Goal: Task Accomplishment & Management: Use online tool/utility

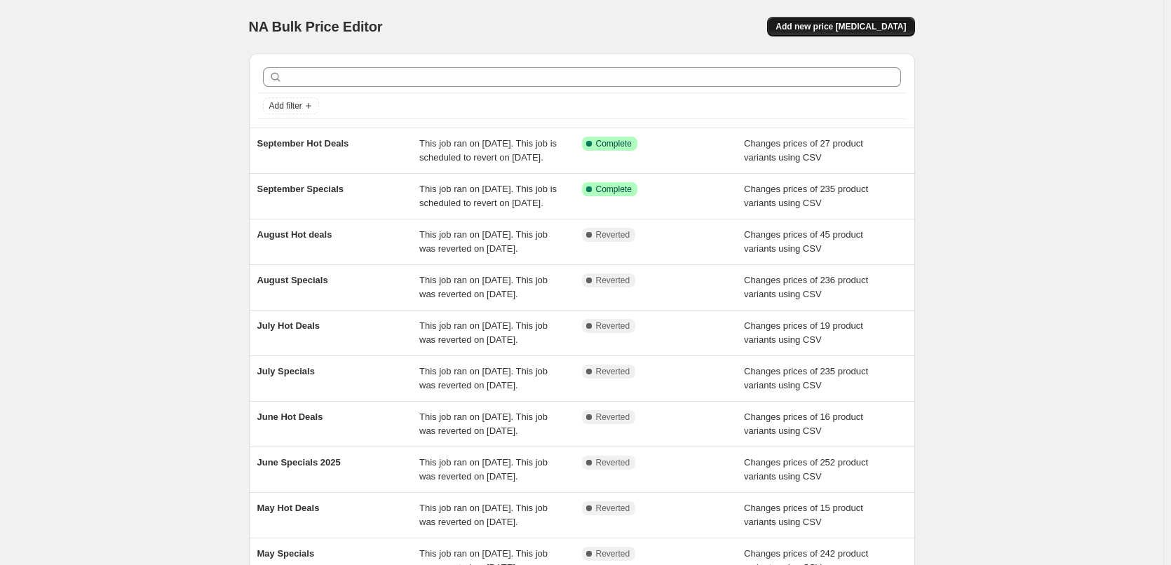
click at [888, 26] on span "Add new price [MEDICAL_DATA]" at bounding box center [841, 26] width 130 height 11
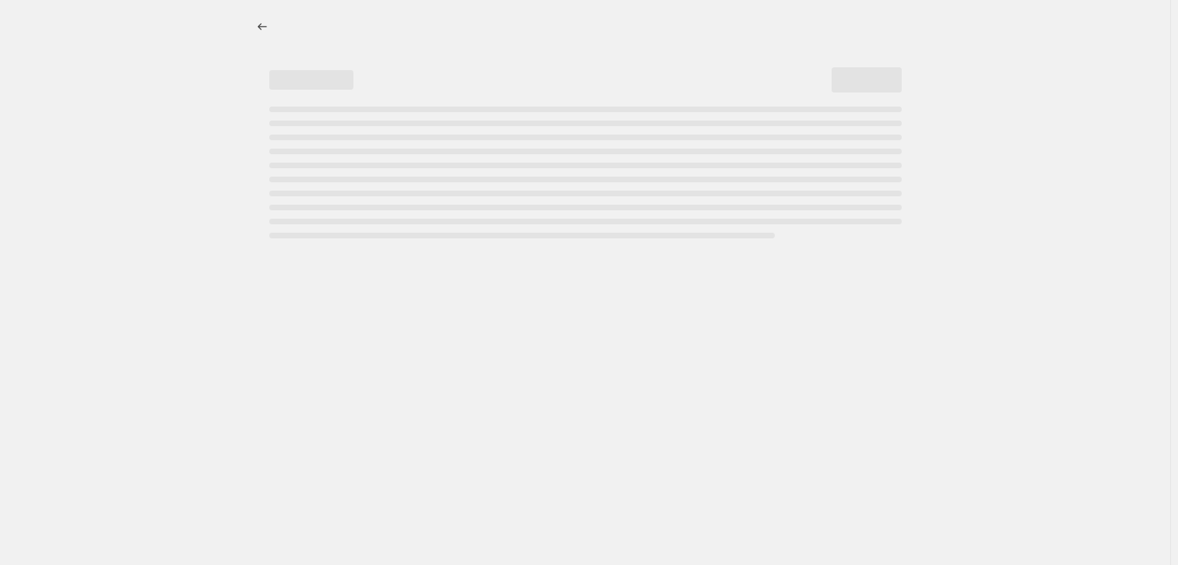
select select "percentage"
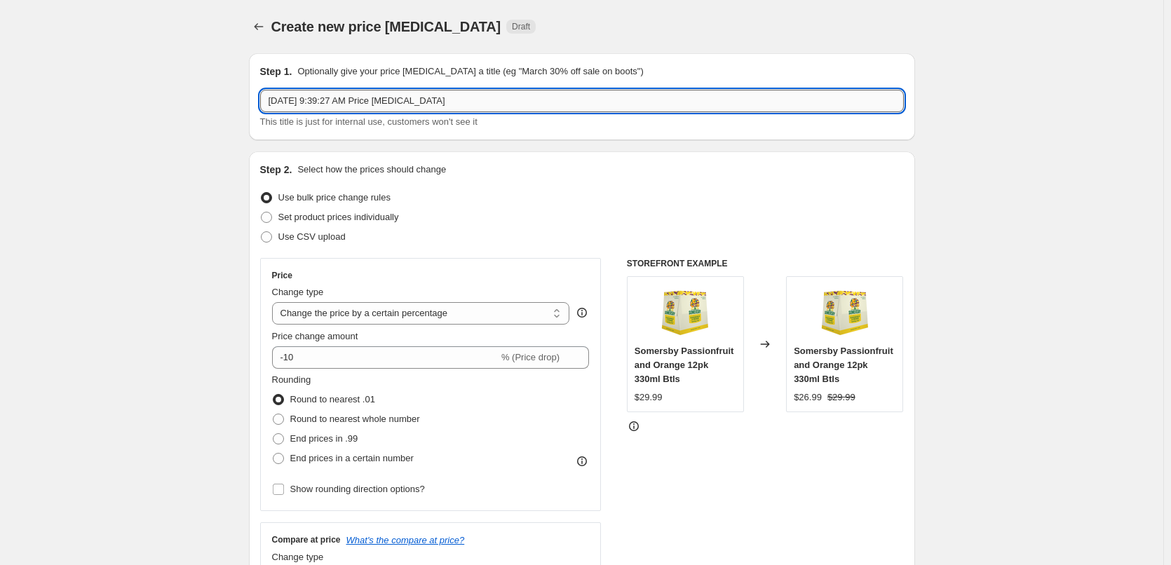
click at [491, 100] on input "[DATE] 9:39:27 AM Price [MEDICAL_DATA]" at bounding box center [582, 101] width 644 height 22
type input "October Specials"
click at [330, 248] on div "Step 2. Select how the prices should change Use bulk price change rules Set pro…" at bounding box center [582, 398] width 644 height 470
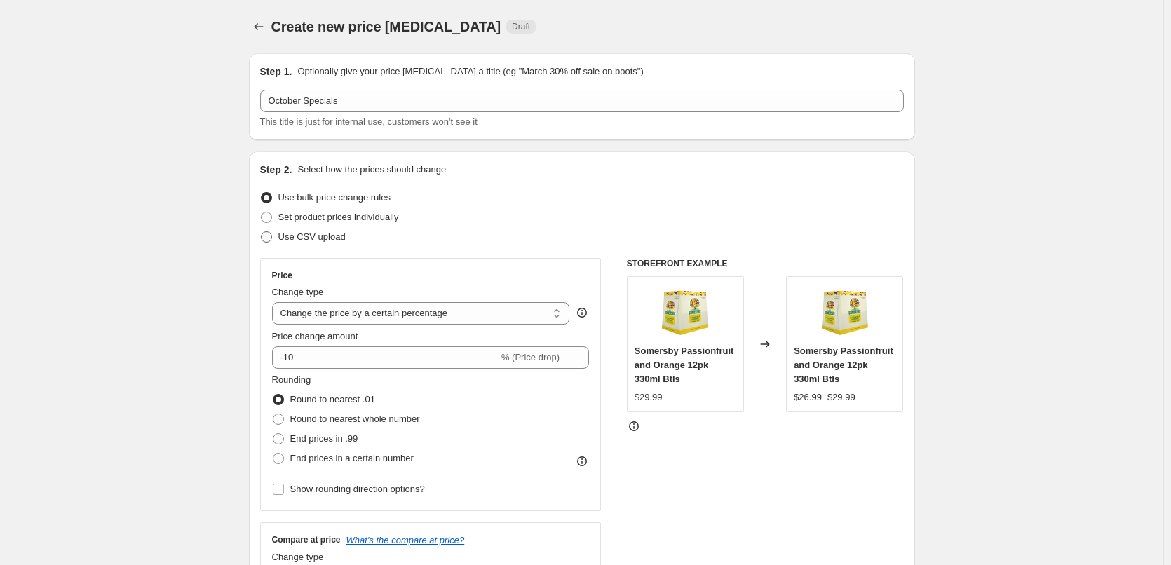
click at [329, 244] on label "Use CSV upload" at bounding box center [303, 237] width 86 height 20
click at [262, 232] on input "Use CSV upload" at bounding box center [261, 231] width 1 height 1
radio input "true"
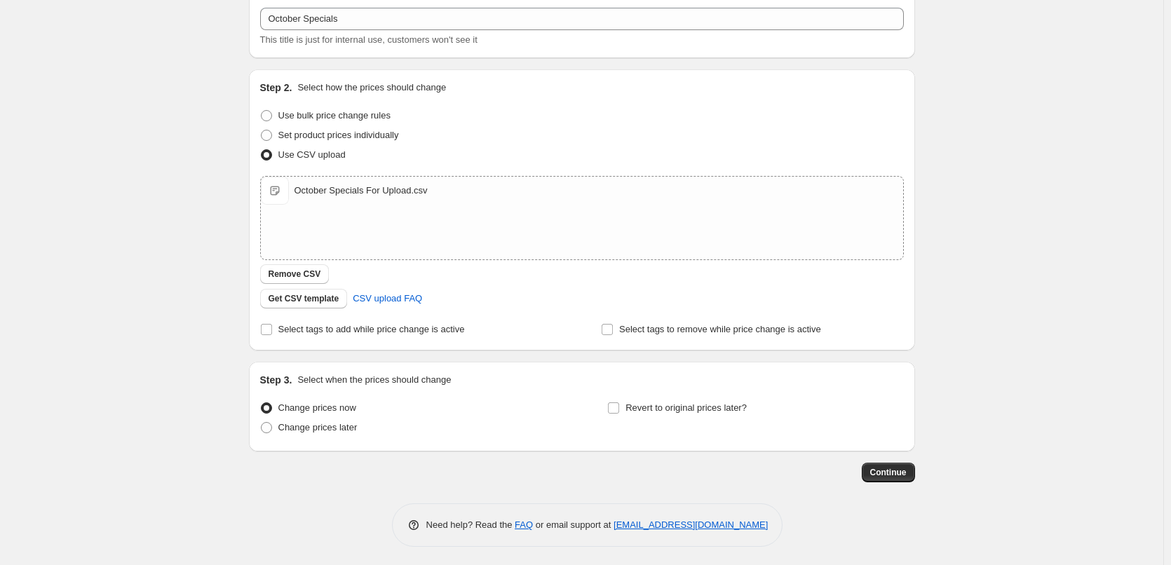
scroll to position [85, 0]
click at [311, 419] on span "Change prices later" at bounding box center [317, 424] width 79 height 11
click at [262, 419] on input "Change prices later" at bounding box center [261, 419] width 1 height 1
radio input "true"
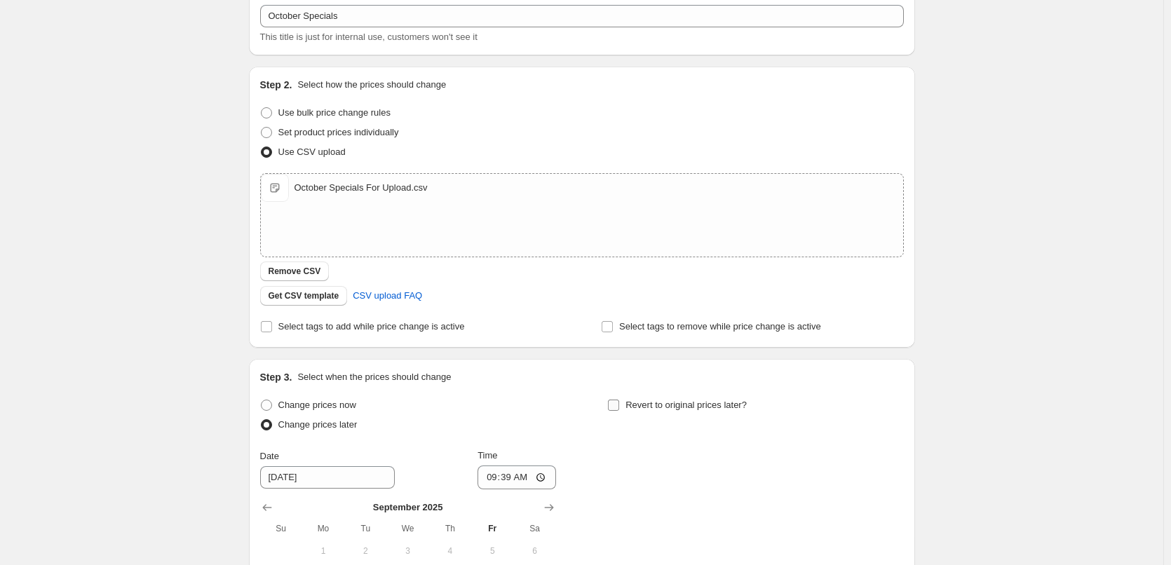
click at [654, 397] on label "Revert to original prices later?" at bounding box center [677, 405] width 140 height 20
click at [619, 400] on input "Revert to original prices later?" at bounding box center [613, 405] width 11 height 11
checkbox input "true"
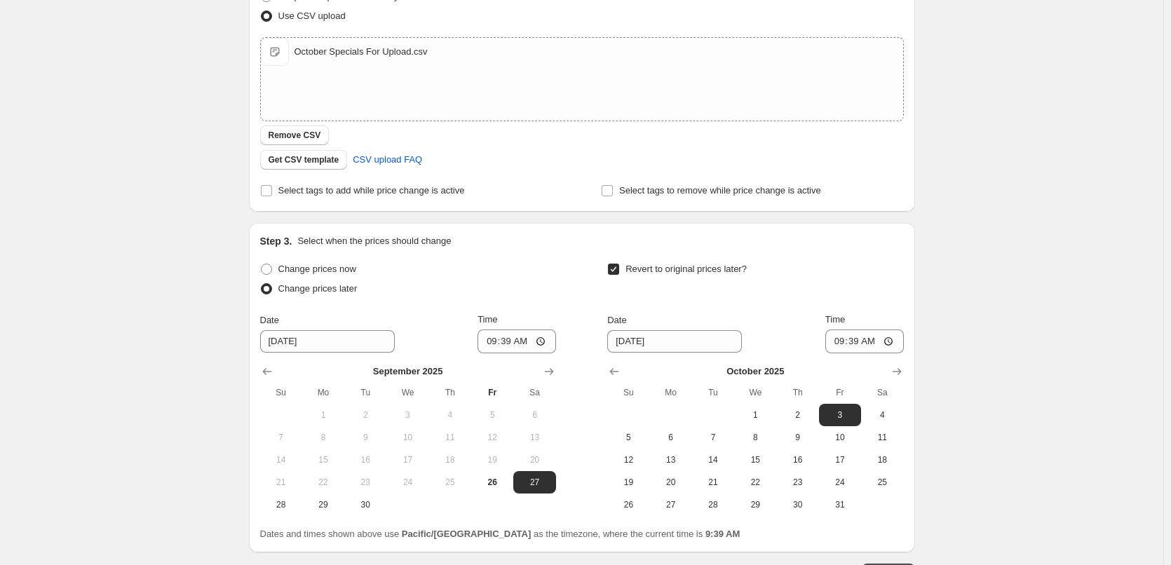
scroll to position [325, 0]
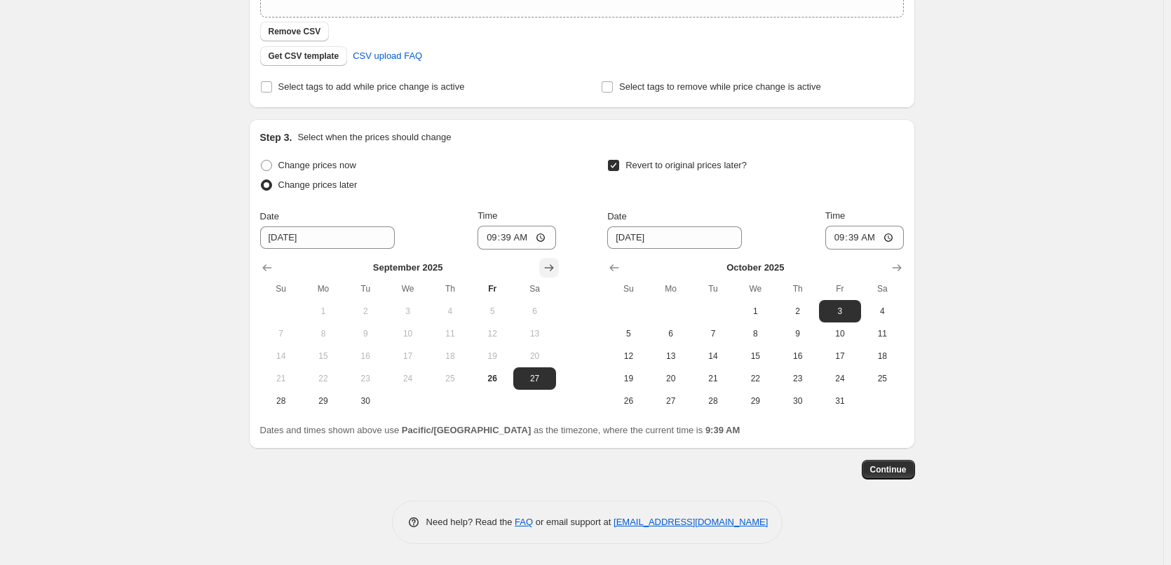
click at [548, 266] on icon "Show next month, October 2025" at bounding box center [549, 268] width 14 height 14
click at [410, 310] on span "1" at bounding box center [407, 311] width 31 height 11
type input "[DATE]"
click at [490, 244] on input "09:39" at bounding box center [517, 238] width 79 height 24
type input "00:15"
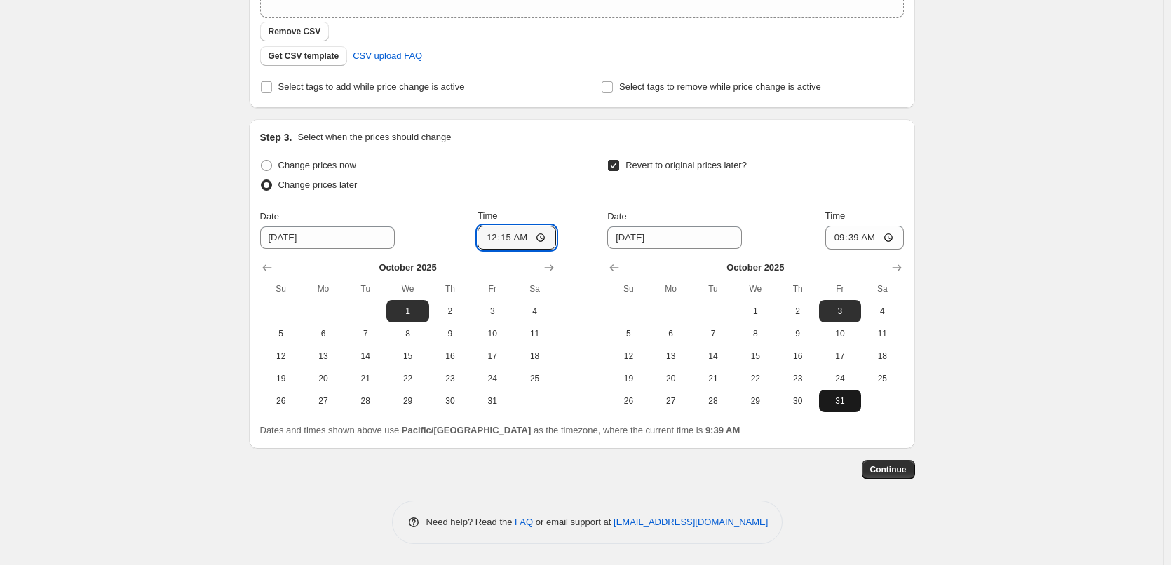
click at [839, 400] on span "31" at bounding box center [840, 400] width 31 height 11
type input "[DATE]"
click at [840, 238] on input "09:39" at bounding box center [864, 238] width 79 height 24
type input "23:45"
click at [581, 329] on div "Change prices now Change prices later Date [DATE] Time 00:[DATE] Mo Tu We Th Fr…" at bounding box center [582, 284] width 644 height 257
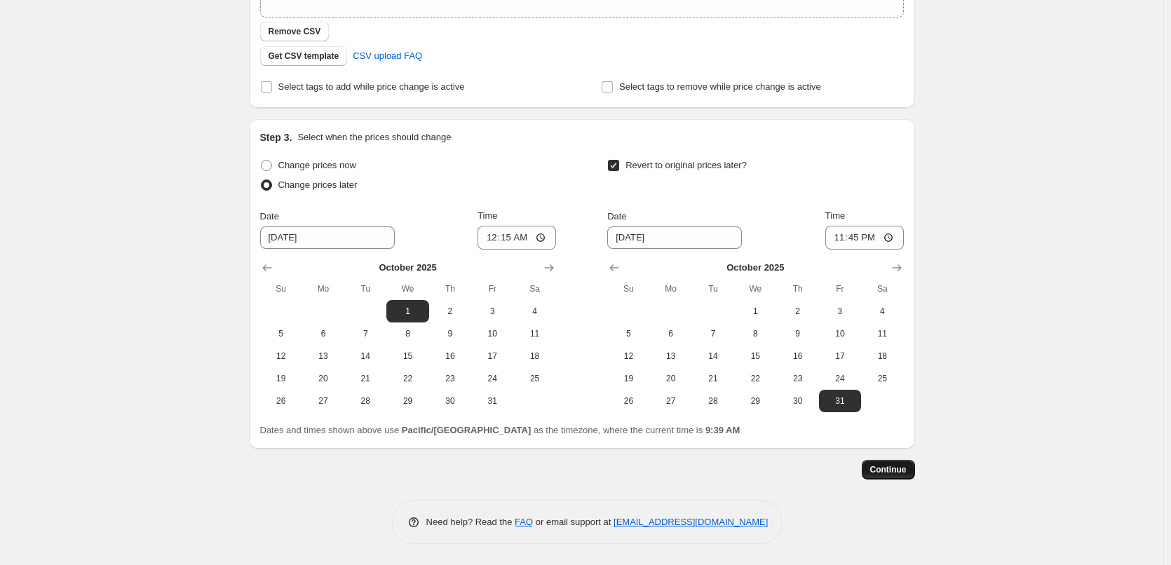
click at [893, 471] on span "Continue" at bounding box center [888, 469] width 36 height 11
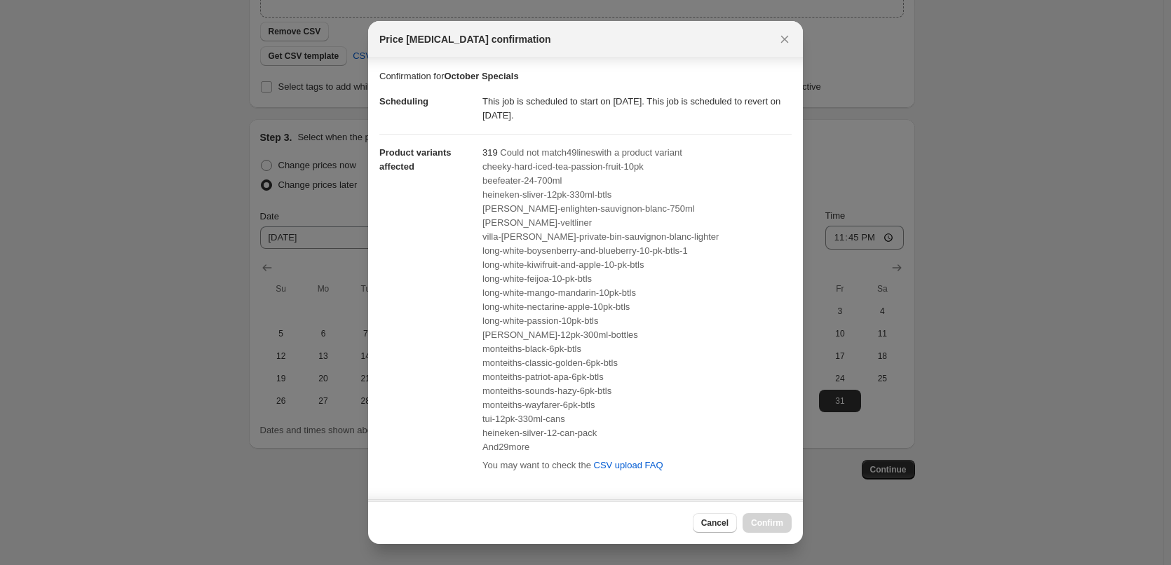
scroll to position [211, 0]
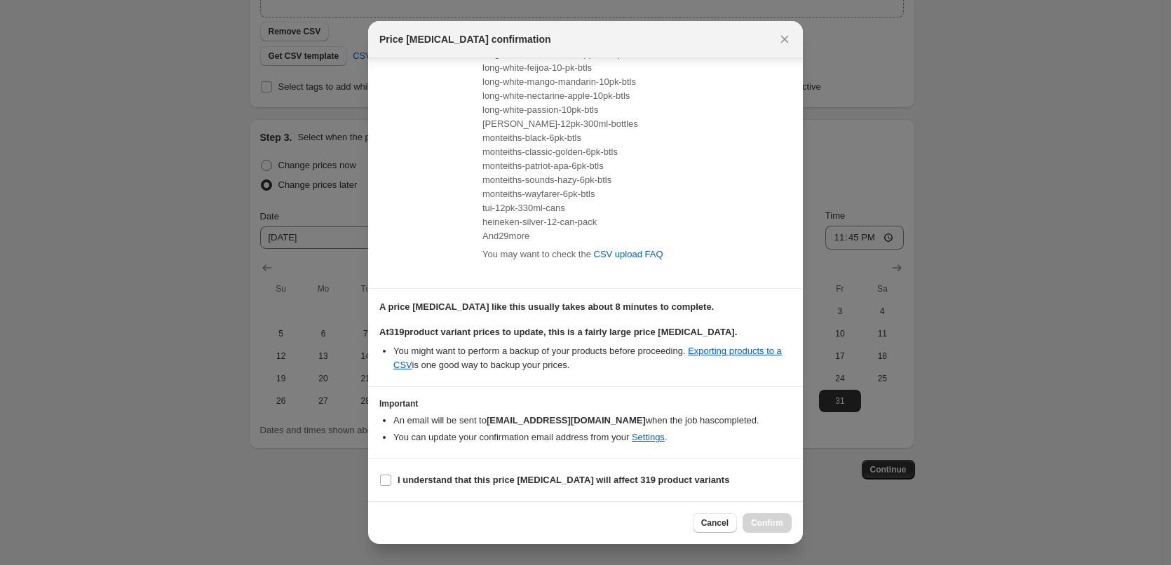
click at [466, 468] on section "I understand that this price [MEDICAL_DATA] will affect 319 product variants" at bounding box center [585, 480] width 435 height 42
click at [474, 482] on b "I understand that this price [MEDICAL_DATA] will affect 319 product variants" at bounding box center [564, 480] width 332 height 11
click at [391, 482] on input "I understand that this price [MEDICAL_DATA] will affect 319 product variants" at bounding box center [385, 480] width 11 height 11
checkbox input "true"
click at [777, 525] on span "Confirm" at bounding box center [767, 523] width 32 height 11
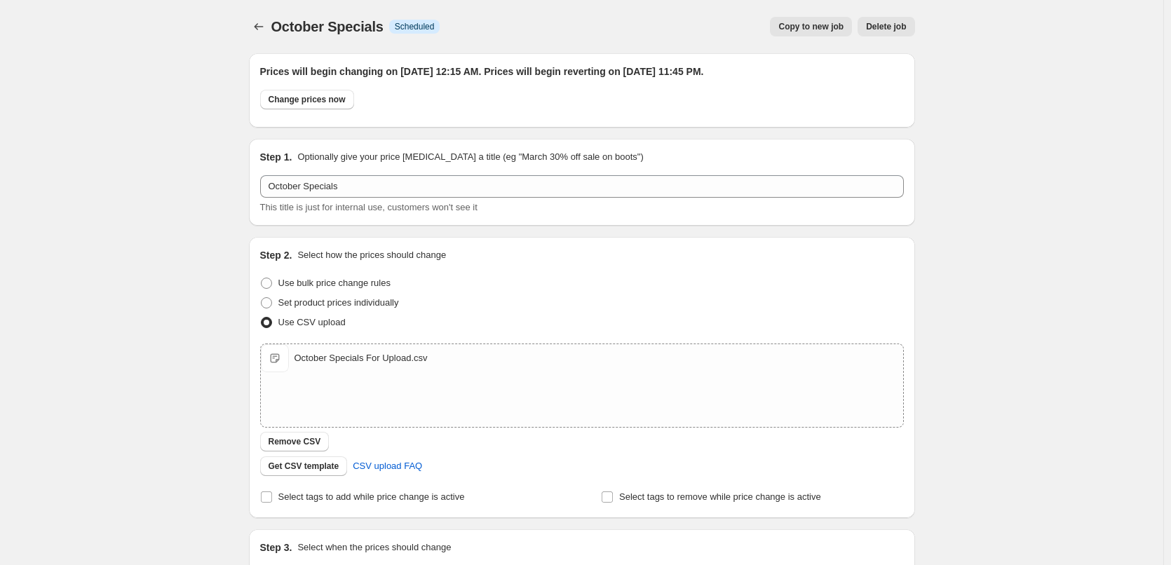
scroll to position [325, 0]
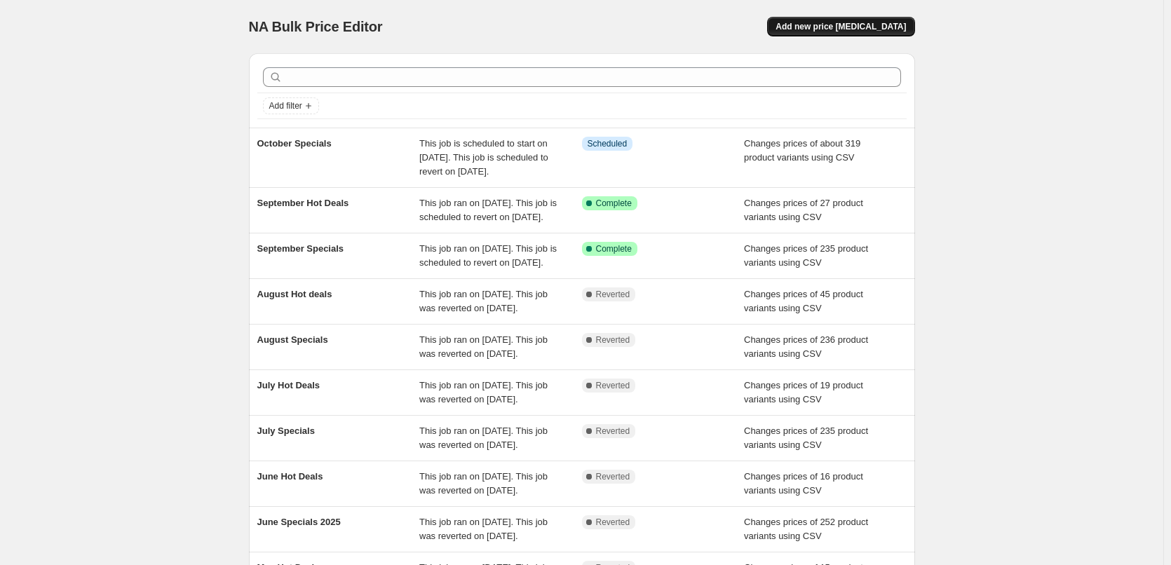
click at [834, 28] on span "Add new price [MEDICAL_DATA]" at bounding box center [841, 26] width 130 height 11
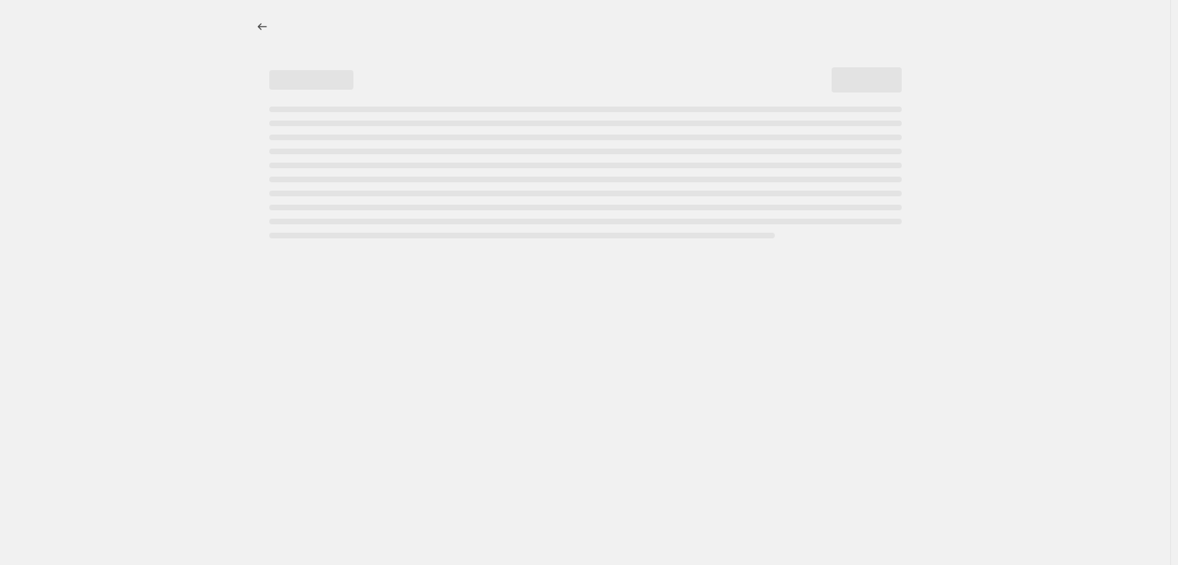
select select "percentage"
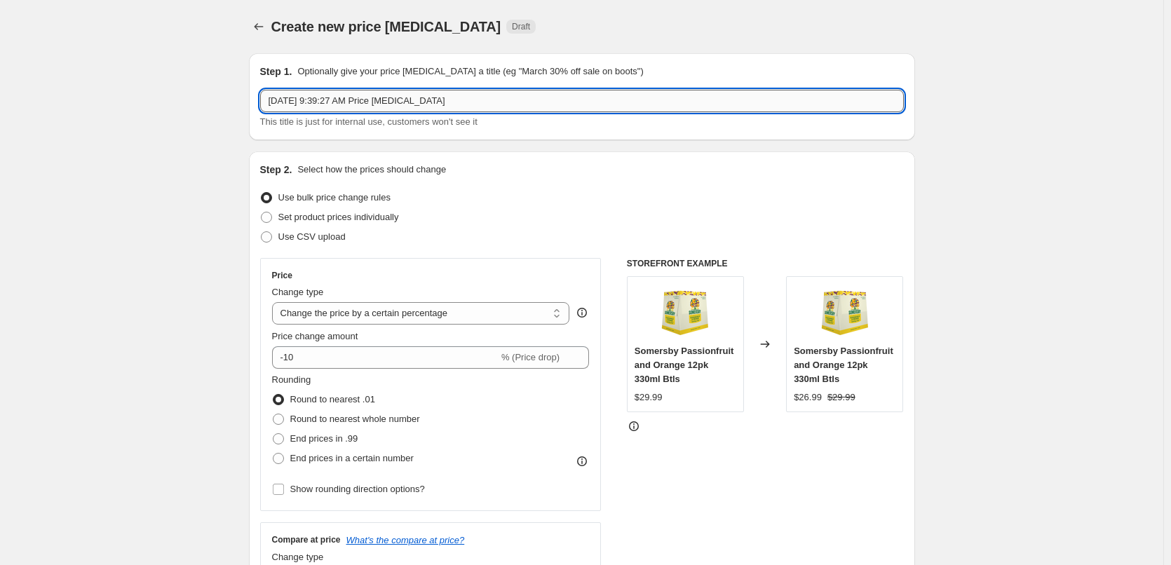
click at [520, 99] on input "[DATE] 9:39:27 AM Price [MEDICAL_DATA]" at bounding box center [582, 101] width 644 height 22
type input "October Hot Deals"
click at [328, 242] on span "Use CSV upload" at bounding box center [311, 236] width 67 height 11
click at [262, 232] on input "Use CSV upload" at bounding box center [261, 231] width 1 height 1
radio input "true"
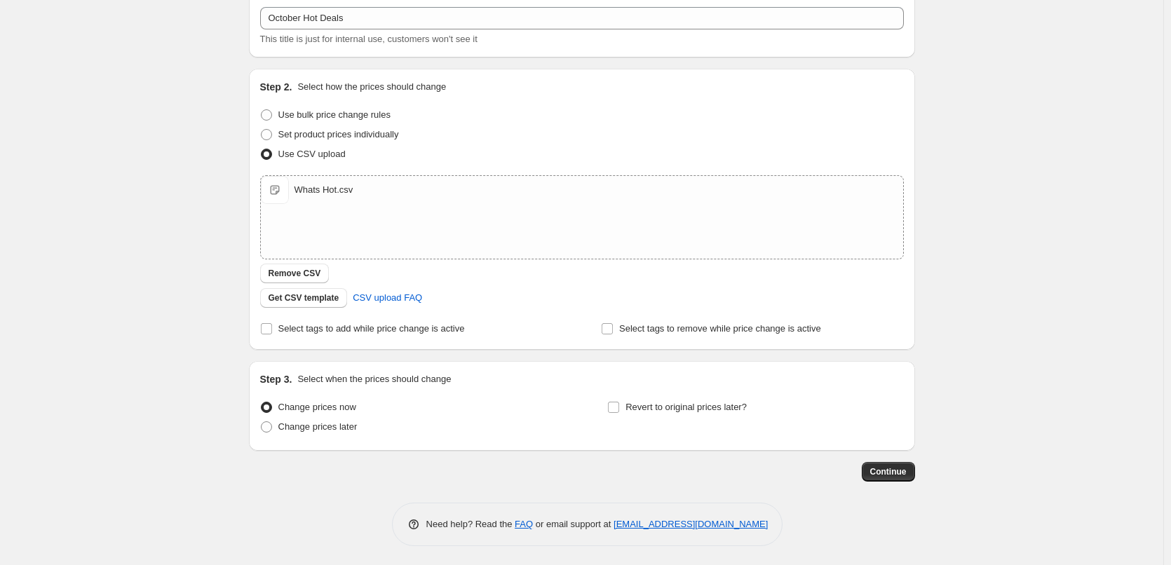
scroll to position [85, 0]
click at [266, 329] on input "Select tags to add while price change is active" at bounding box center [266, 326] width 11 height 11
checkbox input "true"
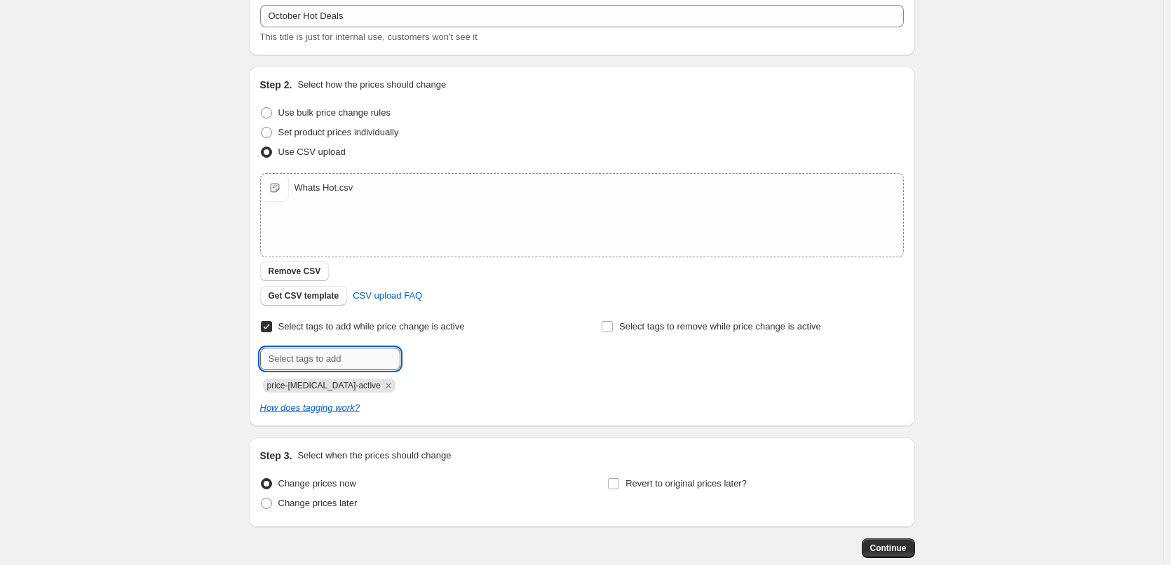
click at [322, 358] on input "text" at bounding box center [330, 359] width 140 height 22
type input "hot-deals"
click at [428, 353] on b "Add" at bounding box center [420, 358] width 16 height 10
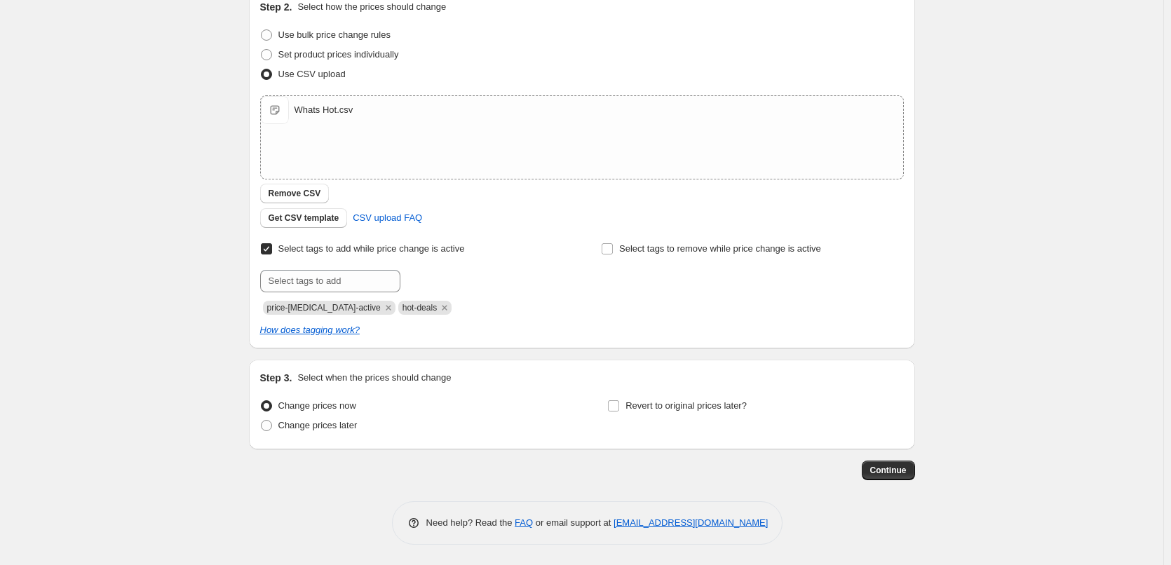
scroll to position [163, 0]
click at [326, 424] on span "Change prices later" at bounding box center [317, 424] width 79 height 11
click at [262, 420] on input "Change prices later" at bounding box center [261, 419] width 1 height 1
radio input "true"
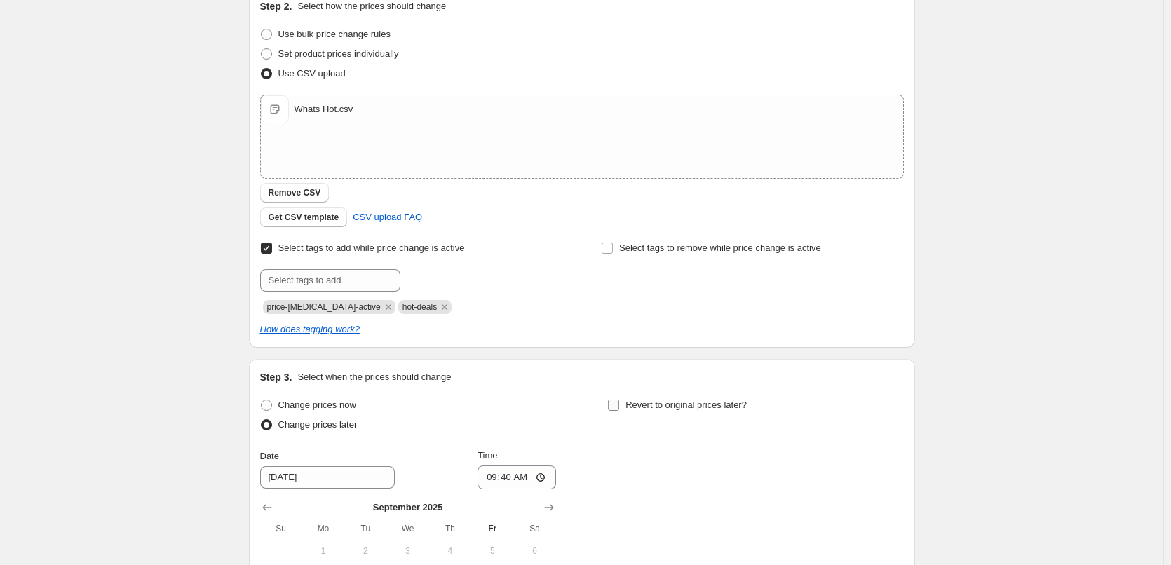
click at [625, 401] on label "Revert to original prices later?" at bounding box center [677, 405] width 140 height 20
click at [619, 401] on input "Revert to original prices later?" at bounding box center [613, 405] width 11 height 11
checkbox input "true"
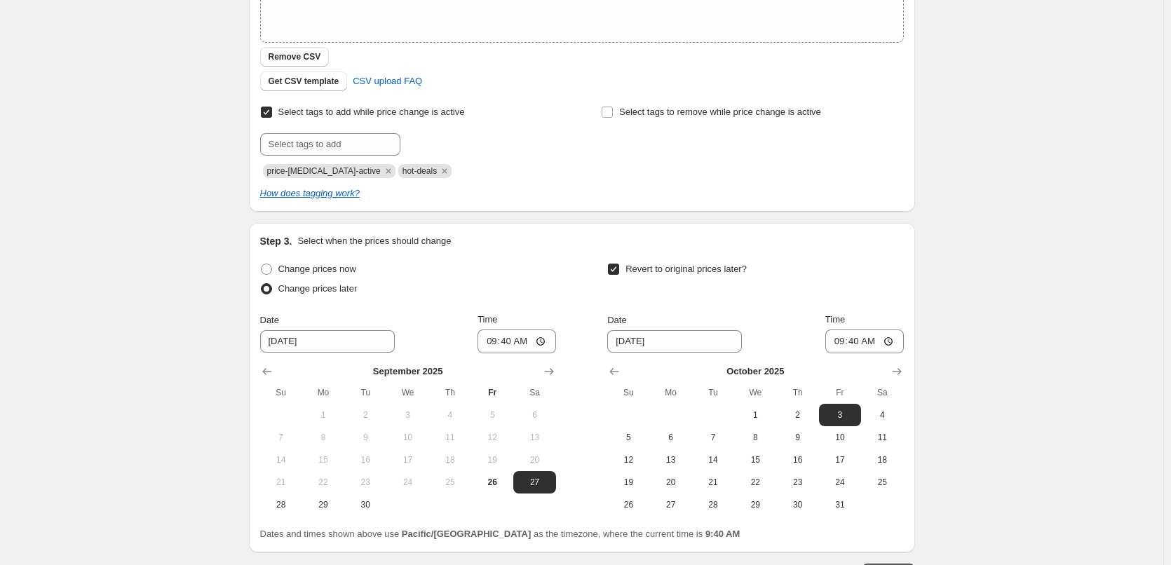
scroll to position [403, 0]
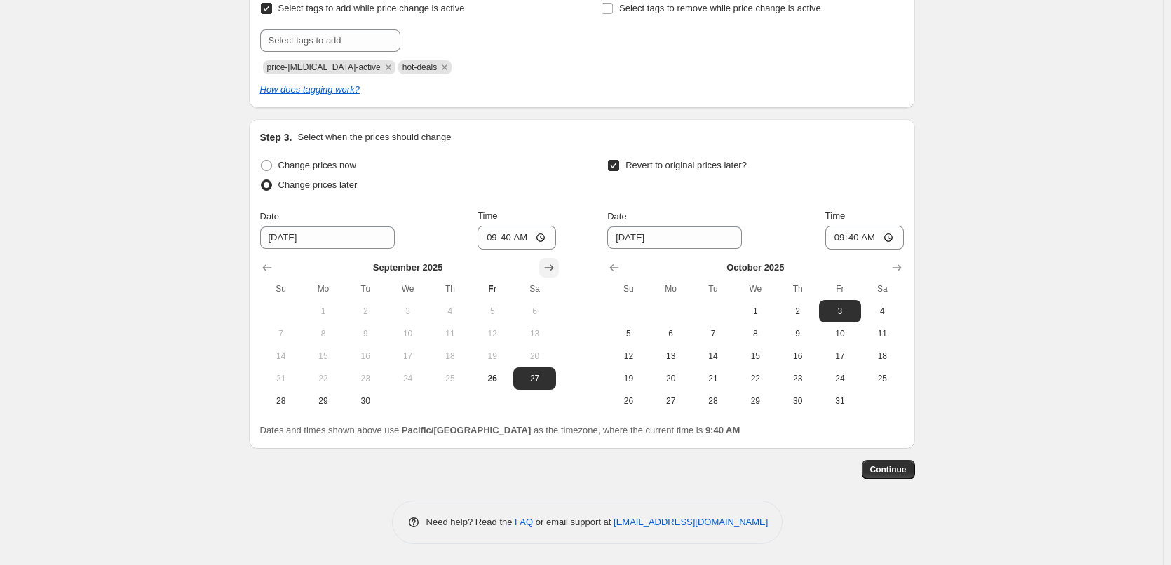
click at [551, 267] on icon "Show next month, October 2025" at bounding box center [549, 268] width 14 height 14
click at [407, 316] on span "1" at bounding box center [407, 311] width 31 height 11
type input "[DATE]"
click at [490, 242] on input "09:40" at bounding box center [517, 238] width 79 height 24
type input "00:15"
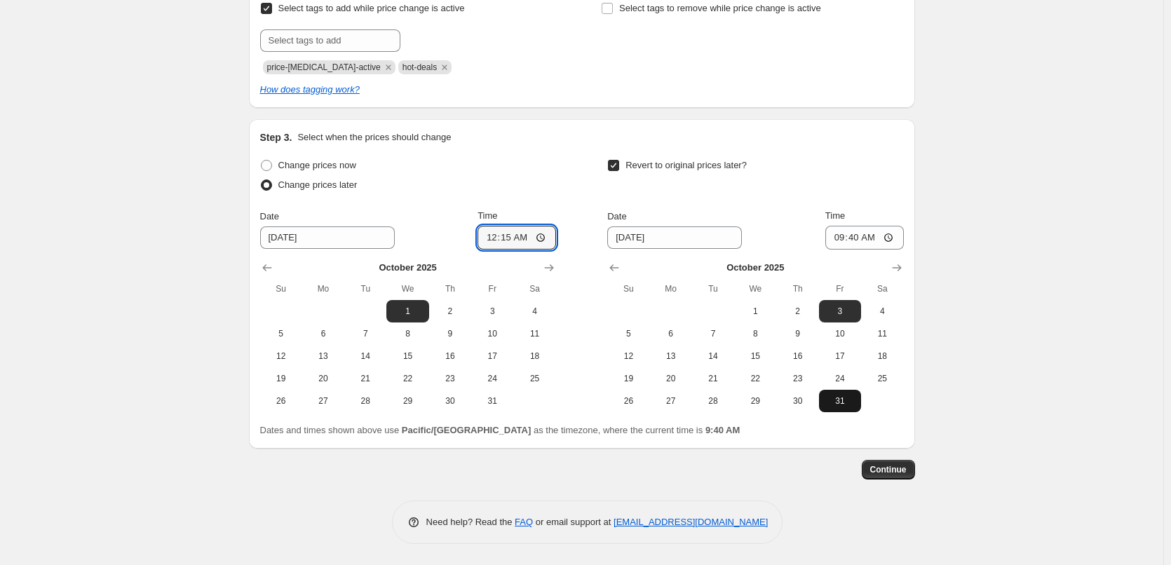
click at [844, 403] on span "31" at bounding box center [840, 400] width 31 height 11
type input "[DATE]"
click at [841, 244] on input "09:40" at bounding box center [864, 238] width 79 height 24
type input "23:45"
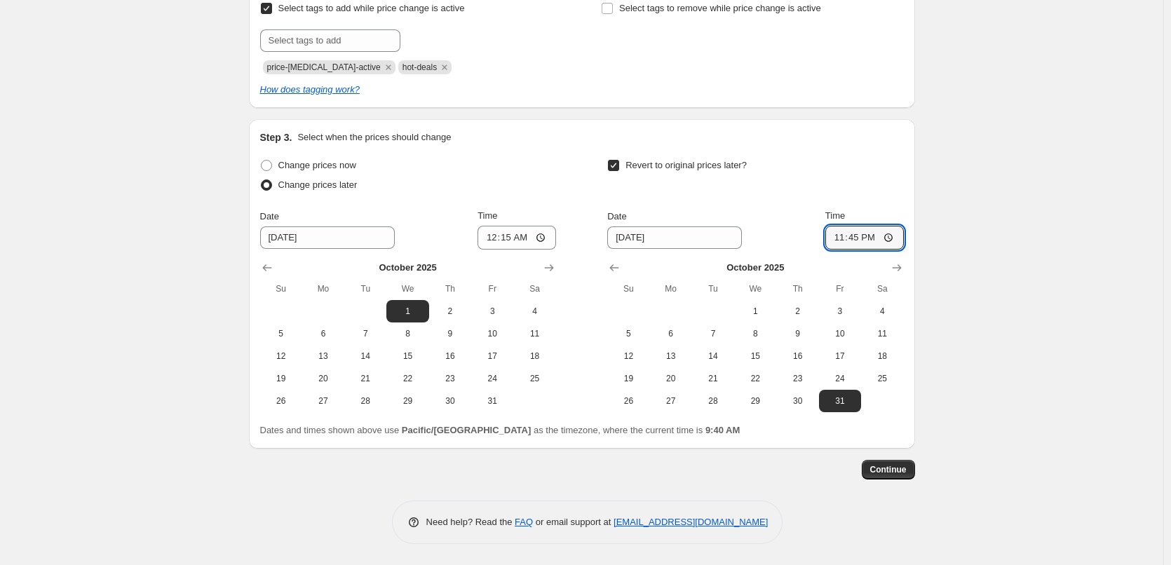
click at [583, 201] on div "Change prices now Change prices later Date [DATE] Time 00:[DATE] Mo Tu We Th Fr…" at bounding box center [582, 284] width 644 height 257
click at [910, 468] on button "Continue" at bounding box center [888, 470] width 53 height 20
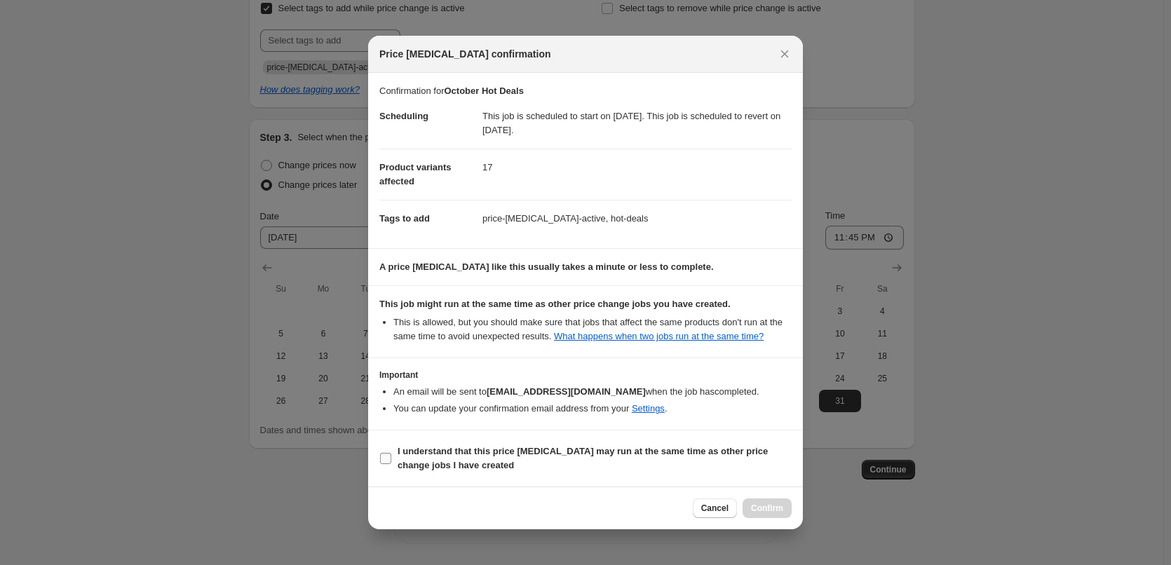
click at [498, 461] on b "I understand that this price [MEDICAL_DATA] may run at the same time as other p…" at bounding box center [583, 458] width 370 height 25
click at [391, 461] on input "I understand that this price [MEDICAL_DATA] may run at the same time as other p…" at bounding box center [385, 458] width 11 height 11
checkbox input "true"
click at [773, 511] on span "Confirm" at bounding box center [767, 508] width 32 height 11
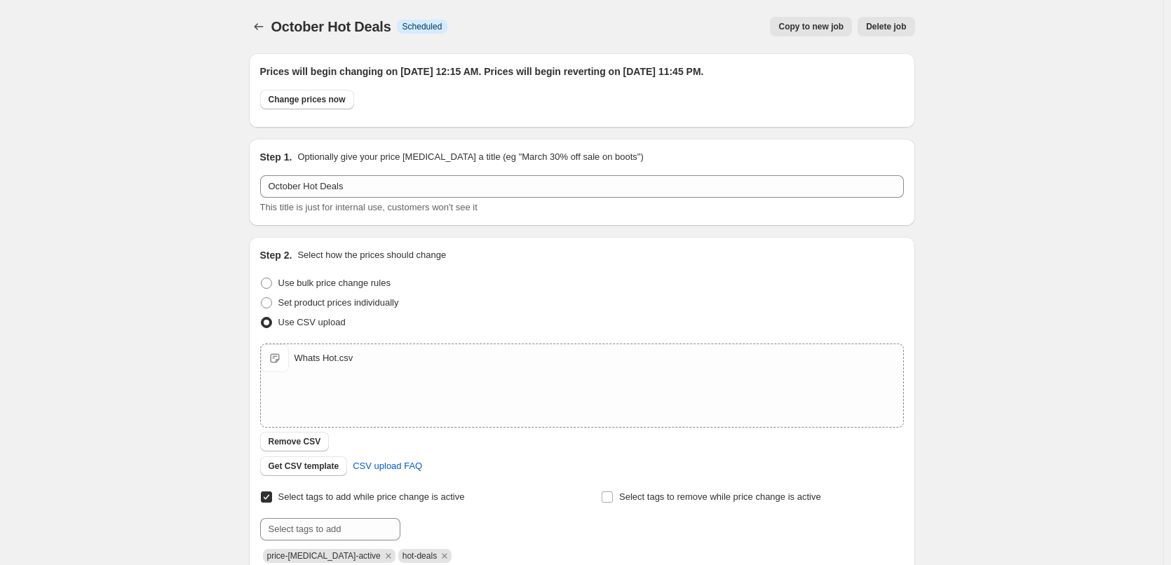
scroll to position [403, 0]
